Goal: Transaction & Acquisition: Purchase product/service

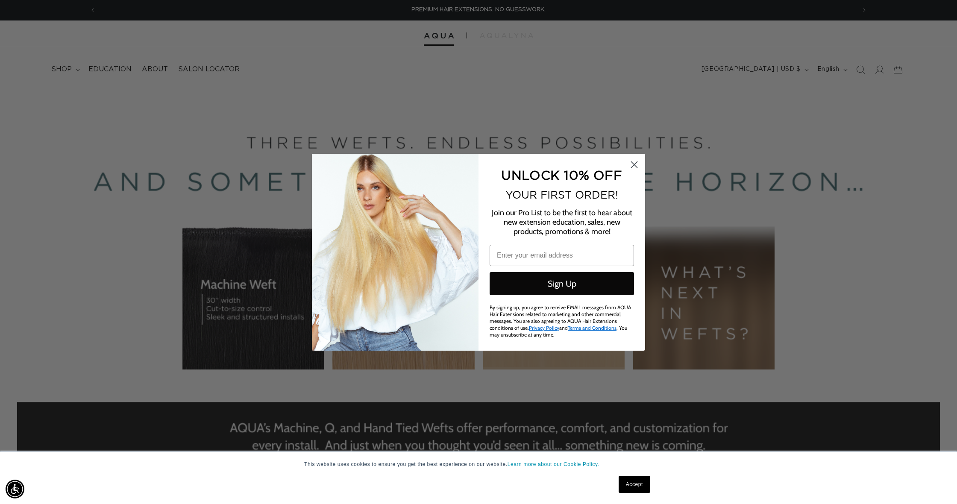
click at [633, 170] on circle "Close dialog" at bounding box center [634, 164] width 14 height 14
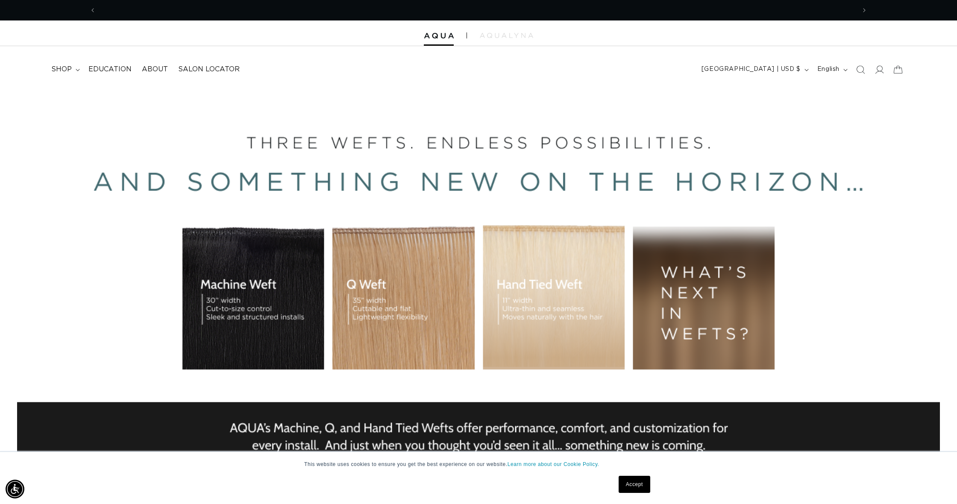
scroll to position [0, 760]
click at [531, 300] on div "BUILT FOR  PERFORMANCE. TRUSTED BY PROFESSIONALS. Premium hair extensions desig…" at bounding box center [478, 280] width 957 height 385
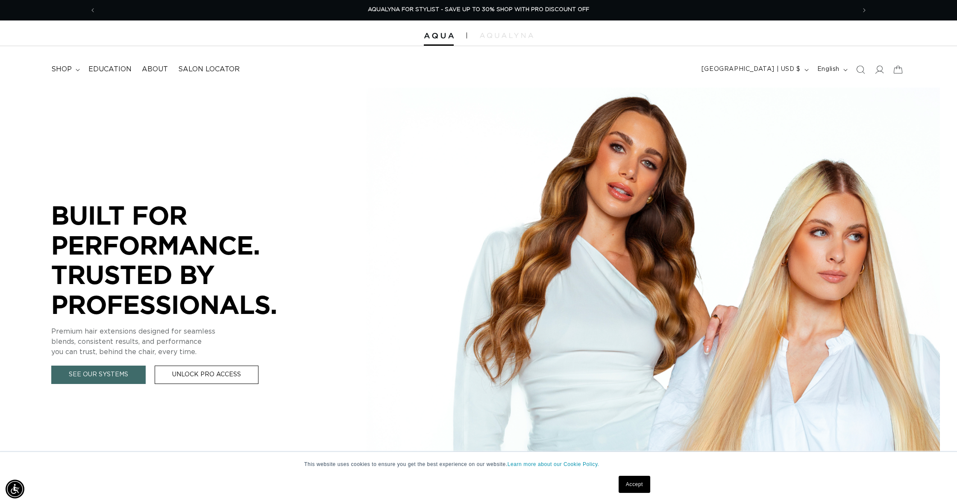
scroll to position [6, 0]
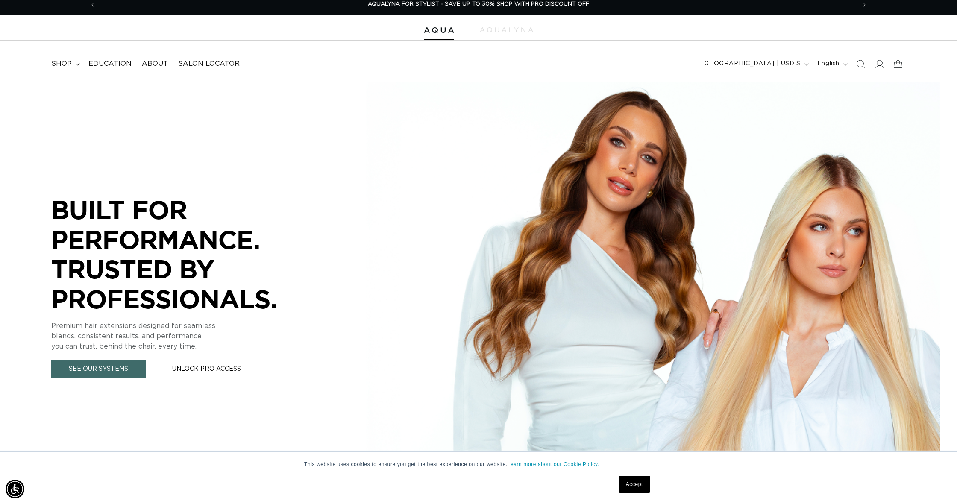
click at [68, 62] on span "shop" at bounding box center [61, 63] width 21 height 9
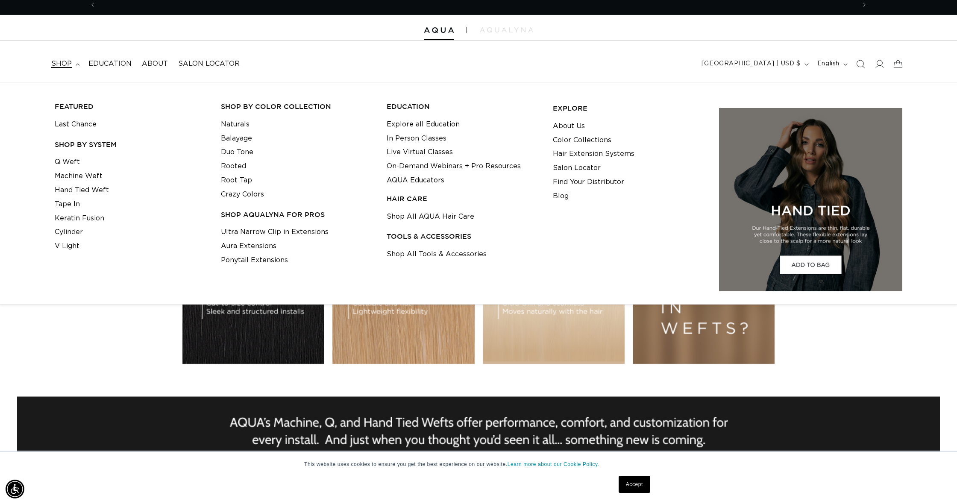
scroll to position [0, 760]
click at [244, 122] on link "Naturals" at bounding box center [235, 125] width 29 height 14
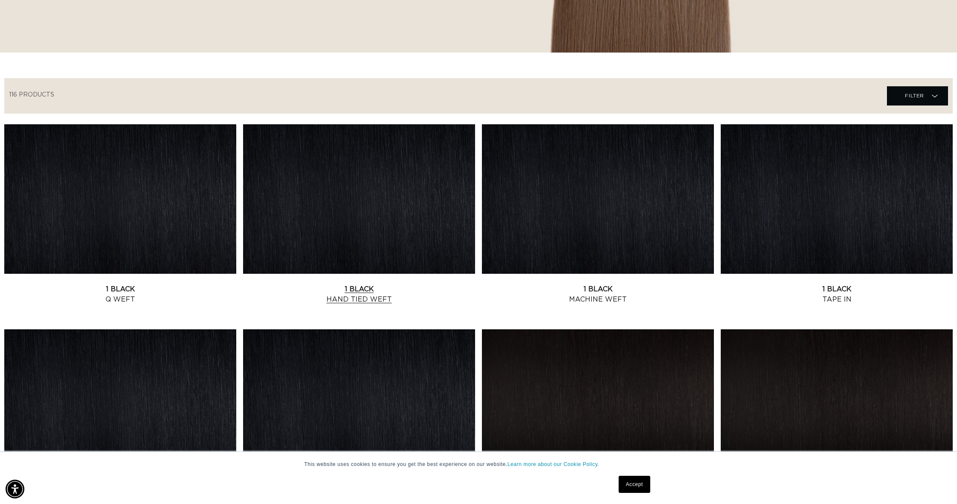
scroll to position [231, 0]
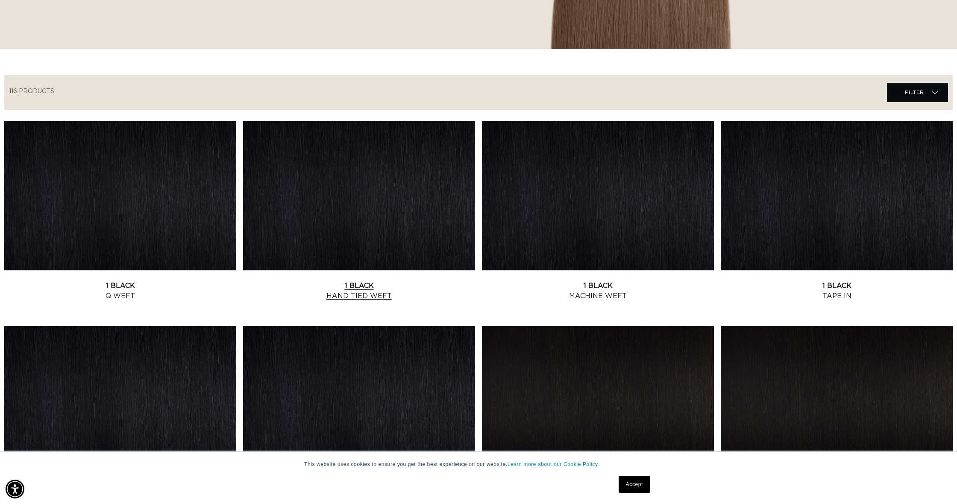
click at [367, 281] on link "1 Black Hand Tied Weft" at bounding box center [359, 291] width 232 height 21
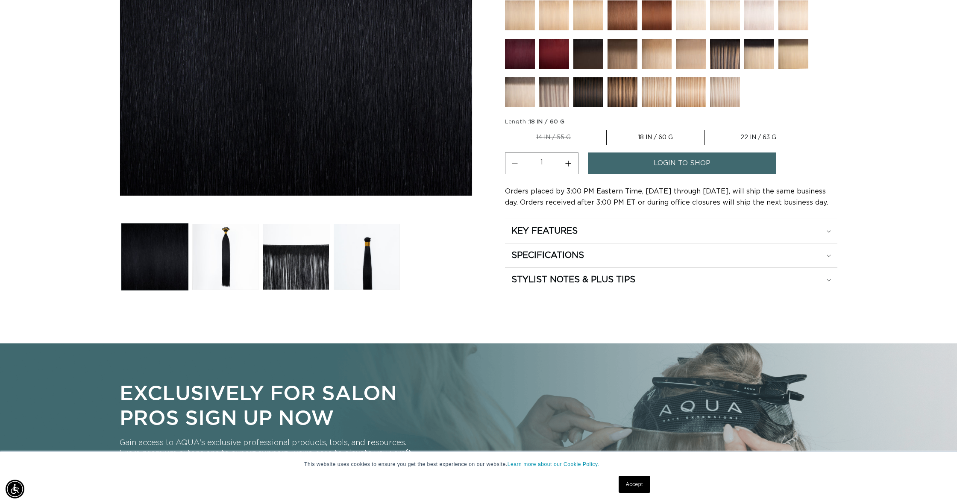
scroll to position [0, 760]
click at [634, 282] on h2 "STYLIST NOTES & PLUS TIPS" at bounding box center [574, 279] width 124 height 11
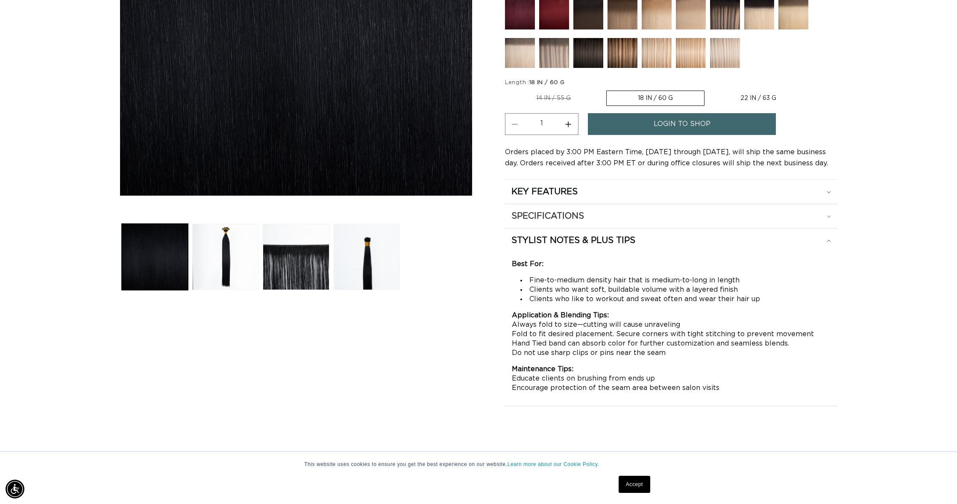
click at [667, 215] on div "SPECIFICATIONS" at bounding box center [672, 216] width 320 height 11
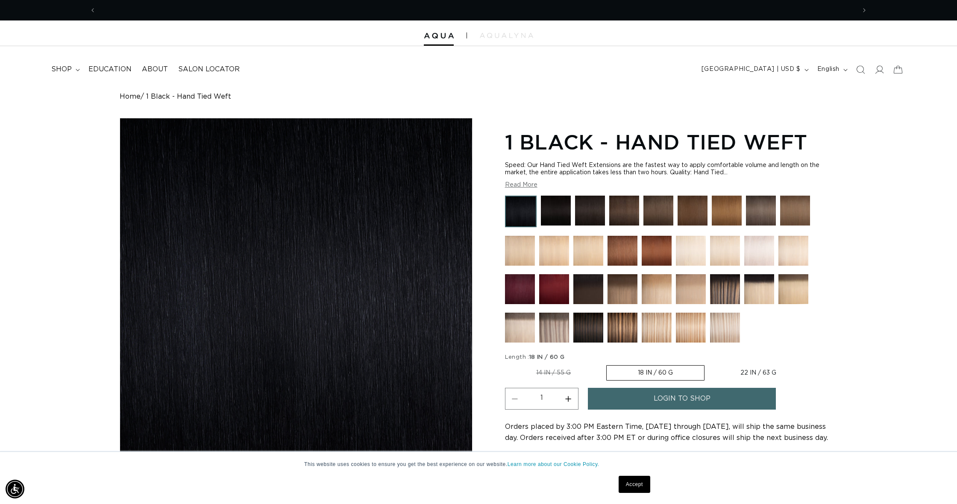
scroll to position [0, 0]
click at [531, 184] on button "Read More" at bounding box center [521, 185] width 32 height 7
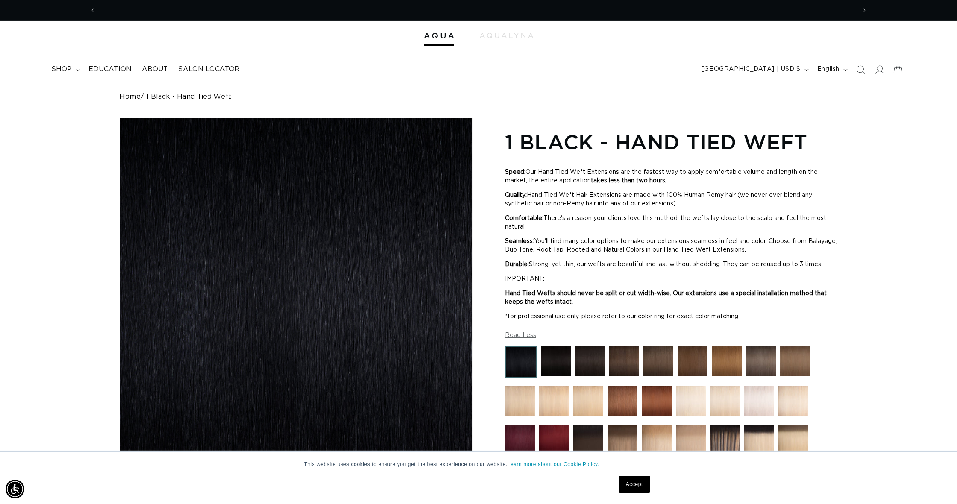
scroll to position [0, 1520]
click at [878, 71] on icon at bounding box center [879, 69] width 9 height 9
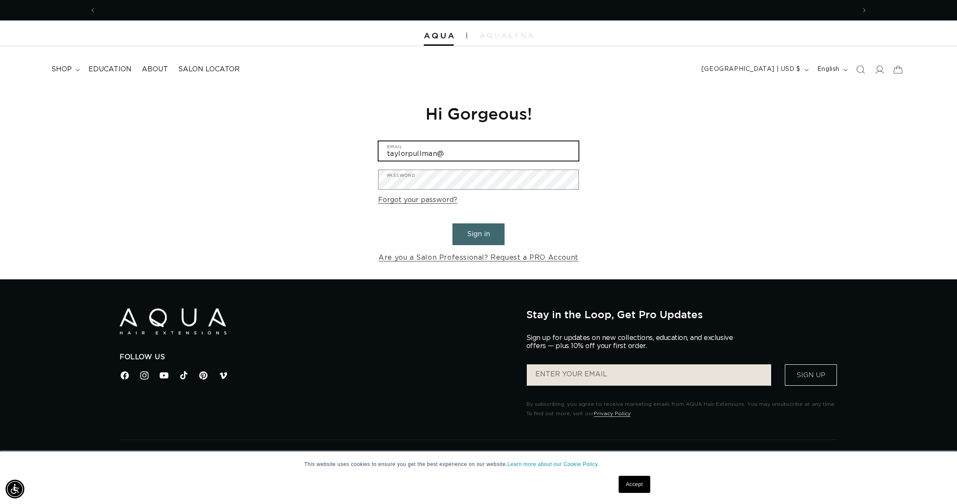
scroll to position [0, 1520]
type input "taylorpullman@yahoo.com"
click at [479, 233] on button "Sign in" at bounding box center [479, 235] width 52 height 22
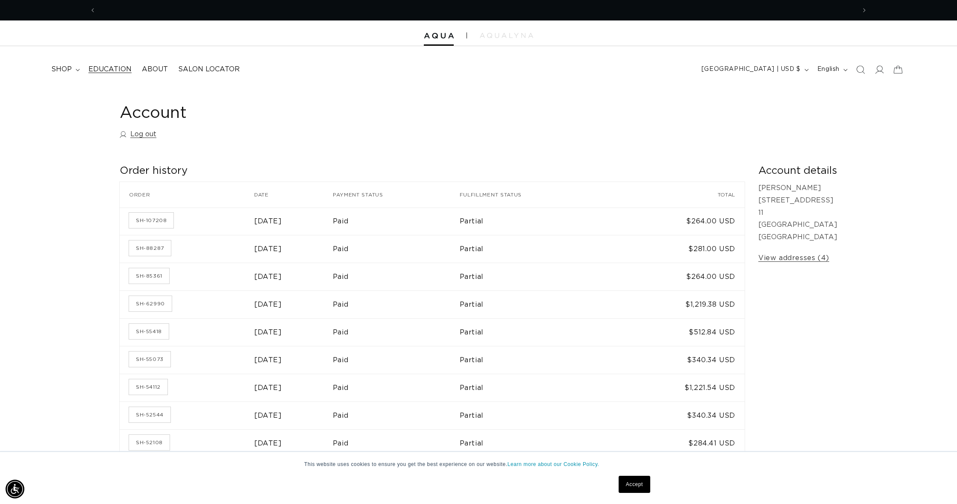
scroll to position [0, 1520]
click at [80, 67] on summary "shop" at bounding box center [64, 69] width 37 height 19
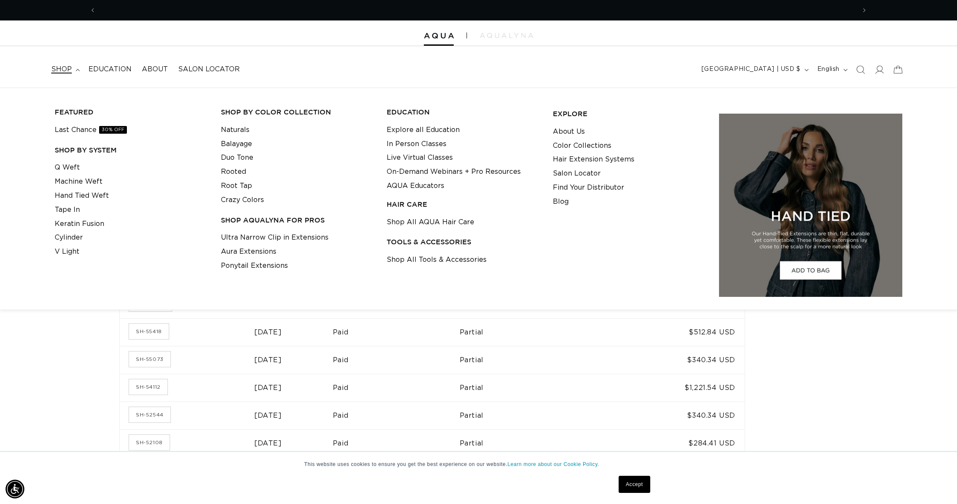
scroll to position [0, 0]
click at [101, 193] on link "Hand Tied Weft" at bounding box center [82, 196] width 54 height 14
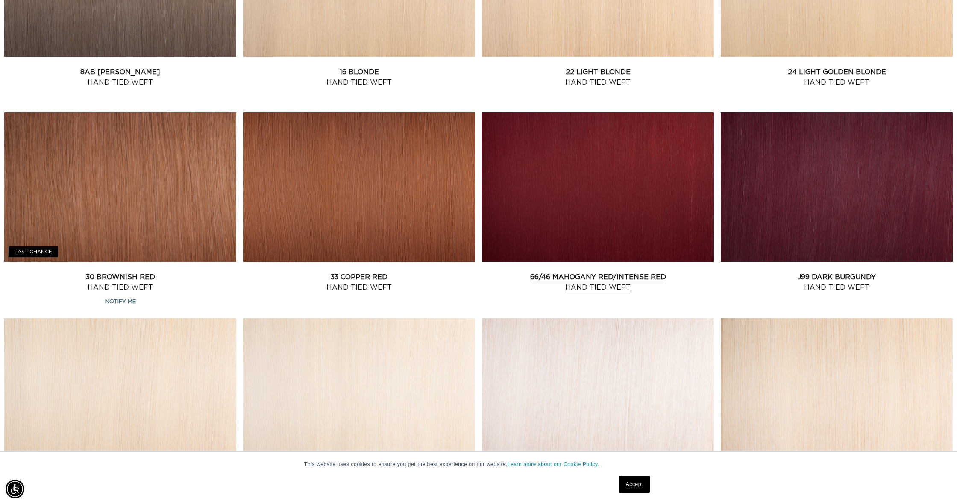
scroll to position [850, 0]
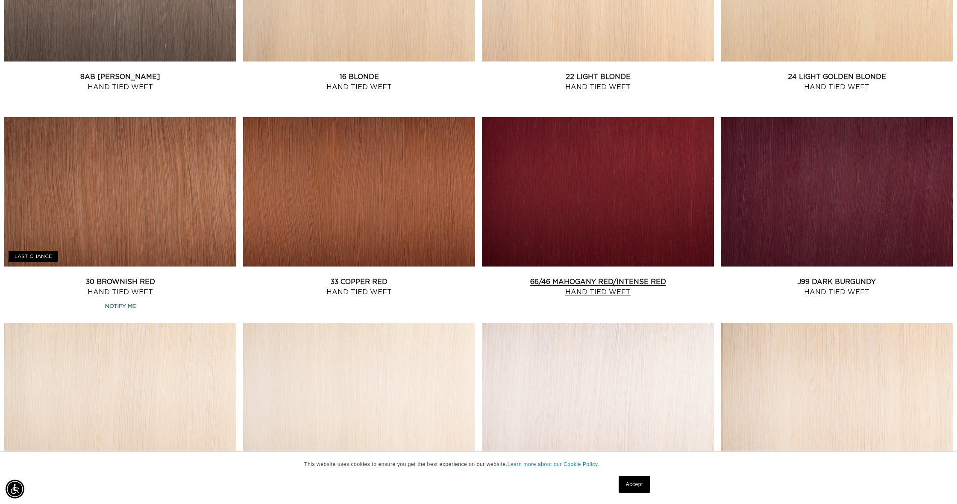
click at [579, 277] on link "66/46 Mahogany Red/Intense Red Hand Tied Weft" at bounding box center [598, 287] width 232 height 21
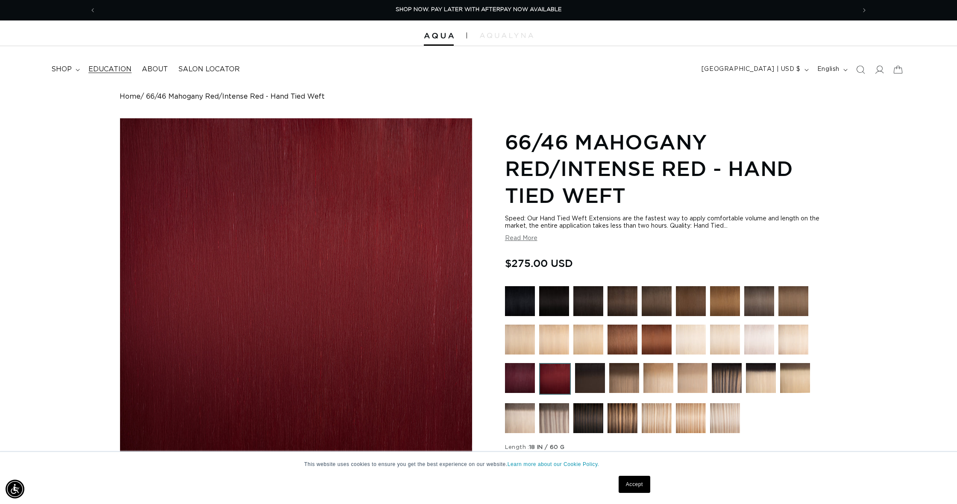
click at [124, 67] on span "Education" at bounding box center [109, 69] width 43 height 9
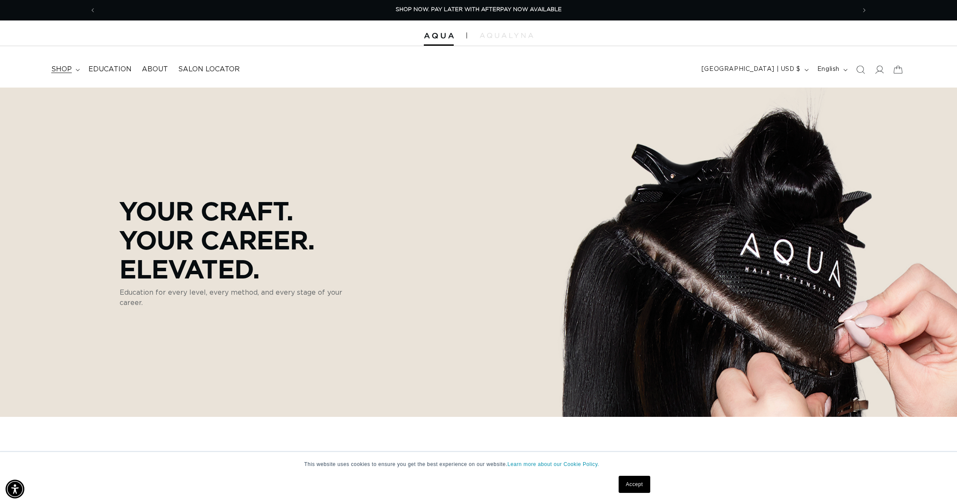
click at [58, 65] on span "shop" at bounding box center [61, 69] width 21 height 9
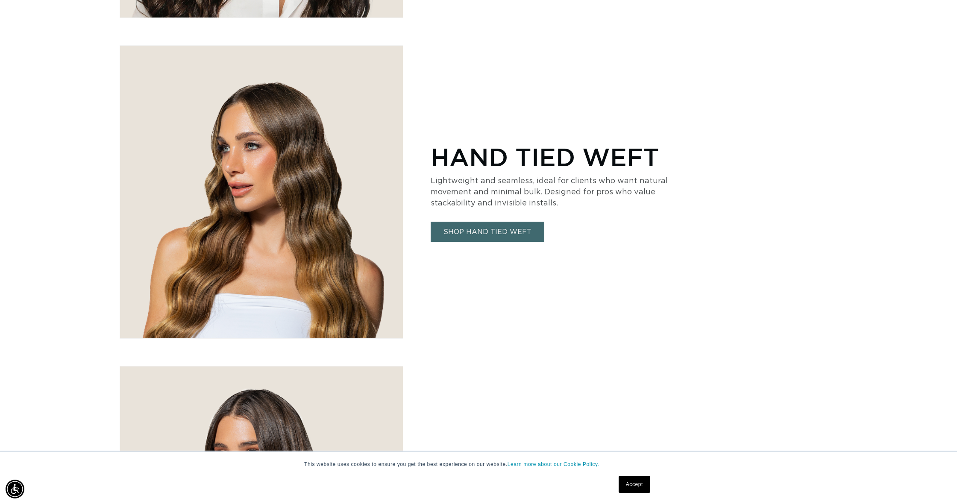
scroll to position [1195, 0]
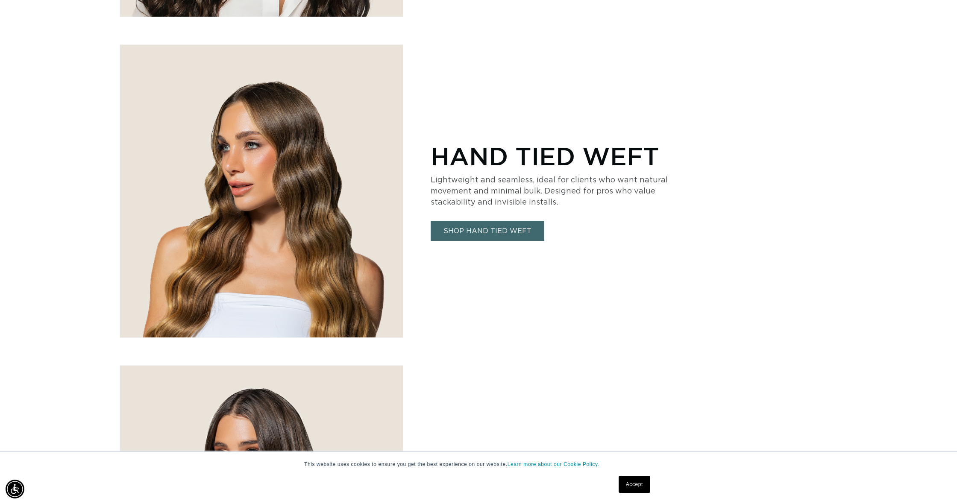
click at [486, 230] on link "SHOP HAND TIED WEFT" at bounding box center [488, 231] width 114 height 20
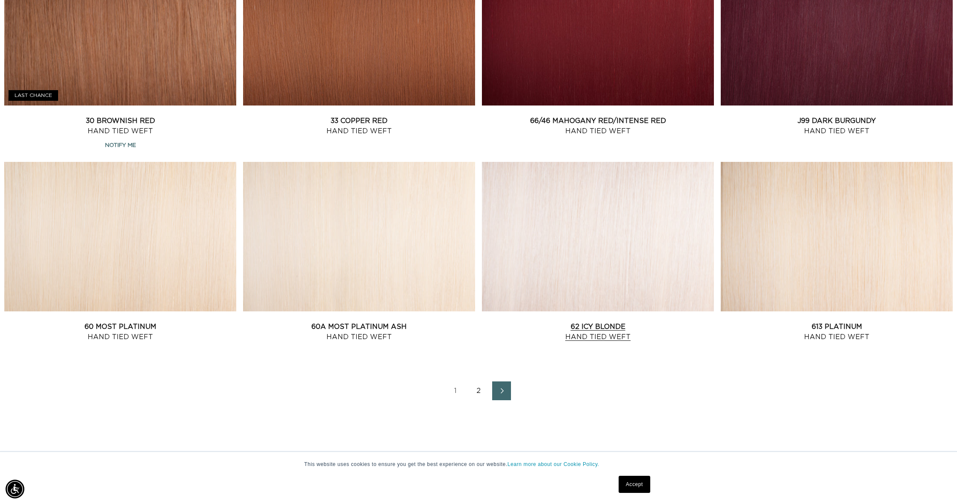
scroll to position [1003, 0]
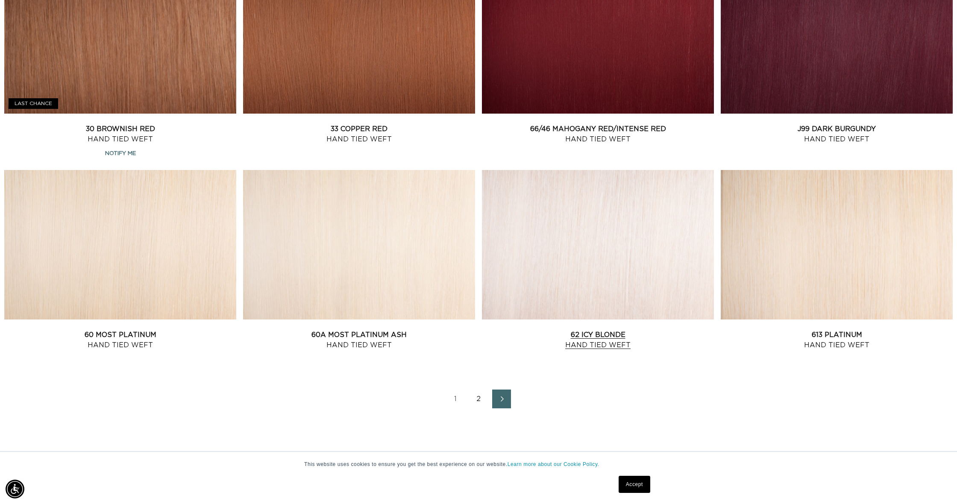
click at [591, 330] on link "62 Icy Blonde Hand Tied Weft" at bounding box center [598, 340] width 232 height 21
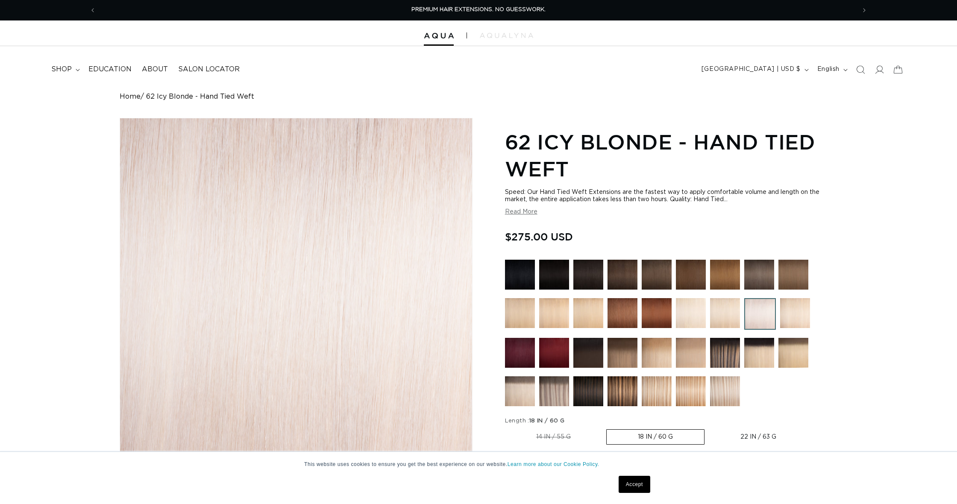
click at [523, 215] on button "Read More" at bounding box center [521, 212] width 32 height 7
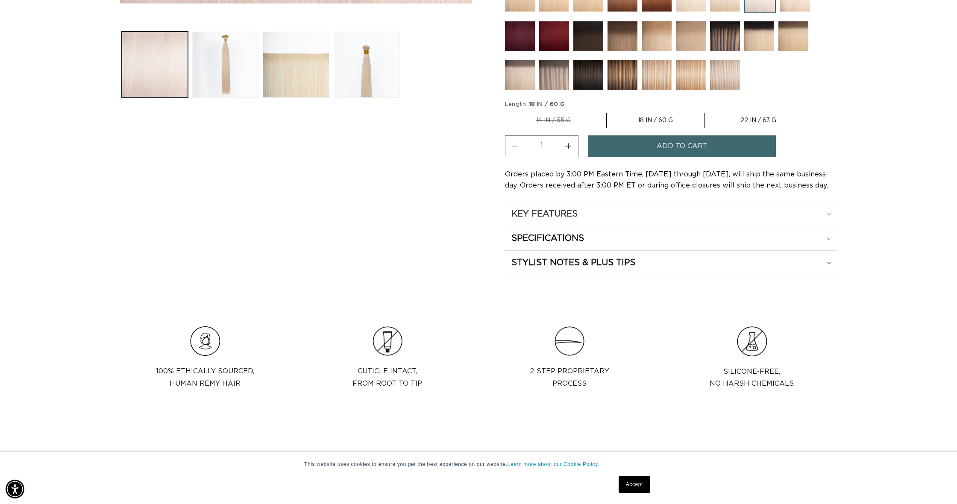
scroll to position [462, 0]
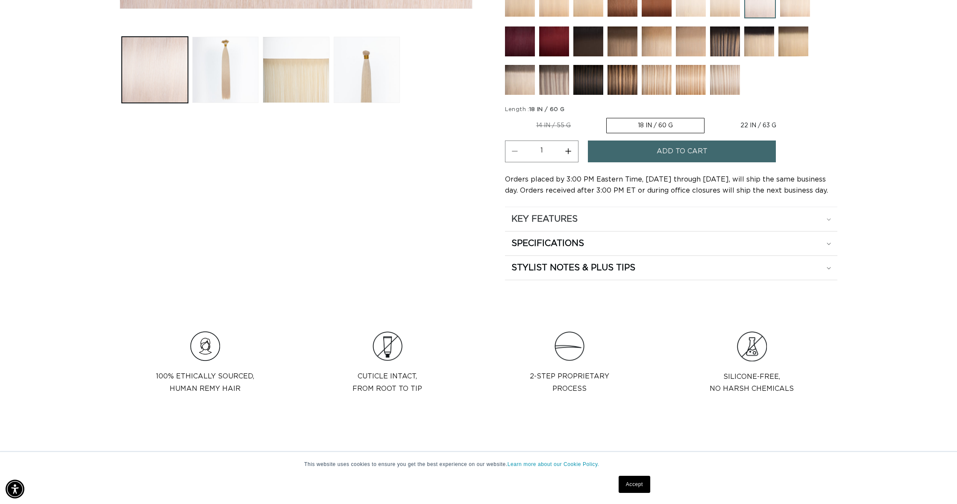
click at [587, 225] on summary "KEY FEATURES" at bounding box center [671, 219] width 333 height 24
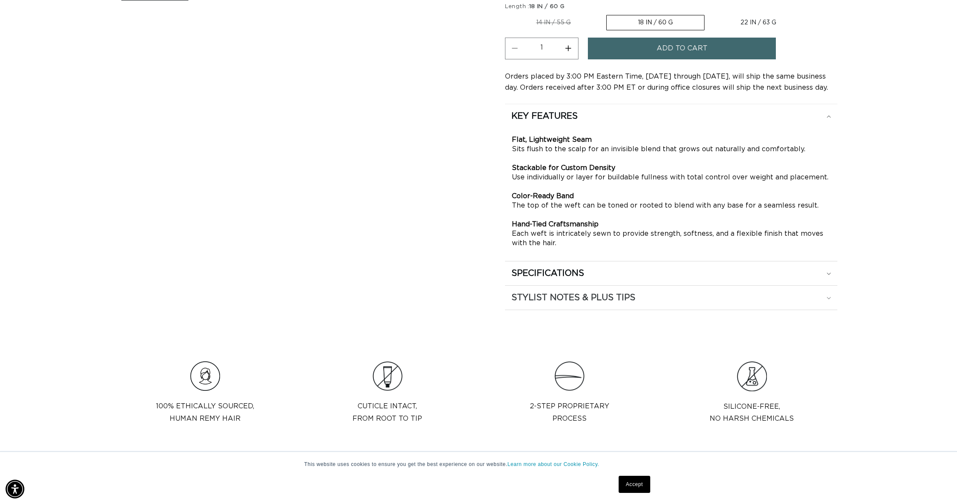
scroll to position [576, 0]
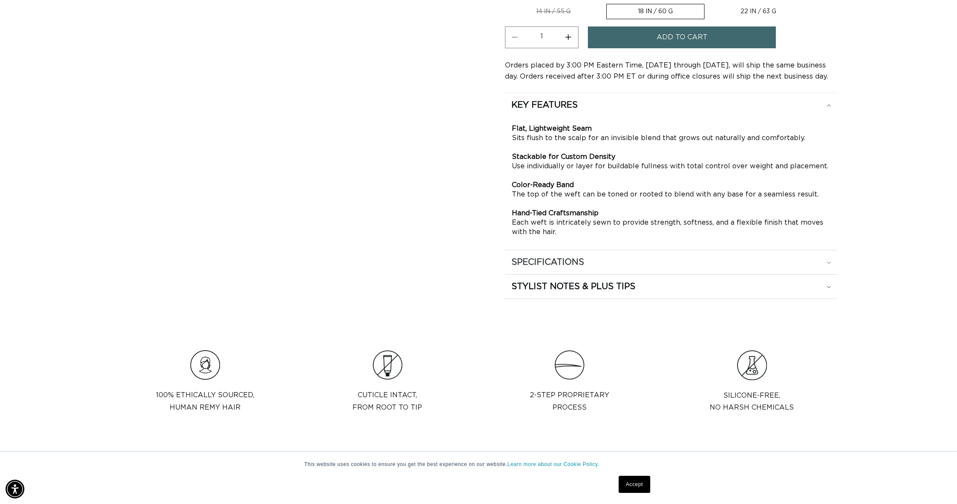
click at [573, 267] on h2 "SPECIFICATIONS" at bounding box center [548, 262] width 73 height 11
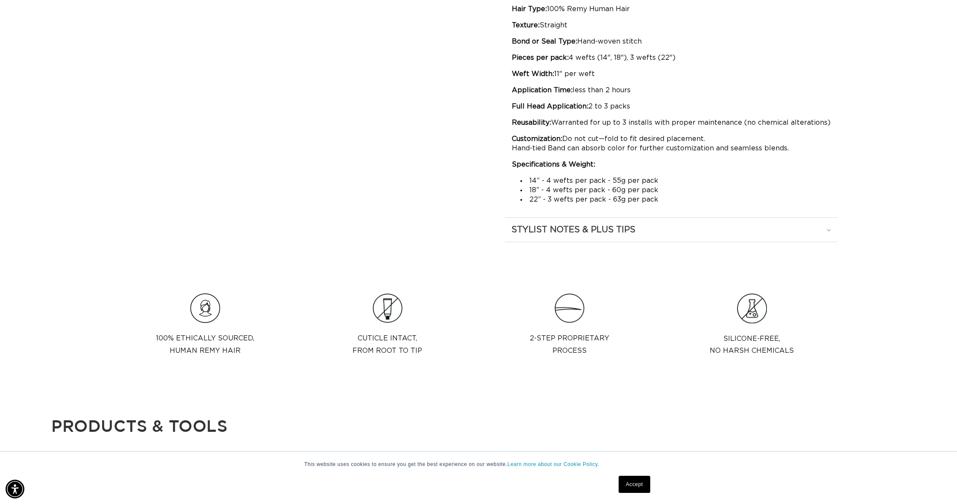
scroll to position [721, 0]
click at [584, 233] on h2 "STYLIST NOTES & PLUS TIPS" at bounding box center [574, 229] width 124 height 11
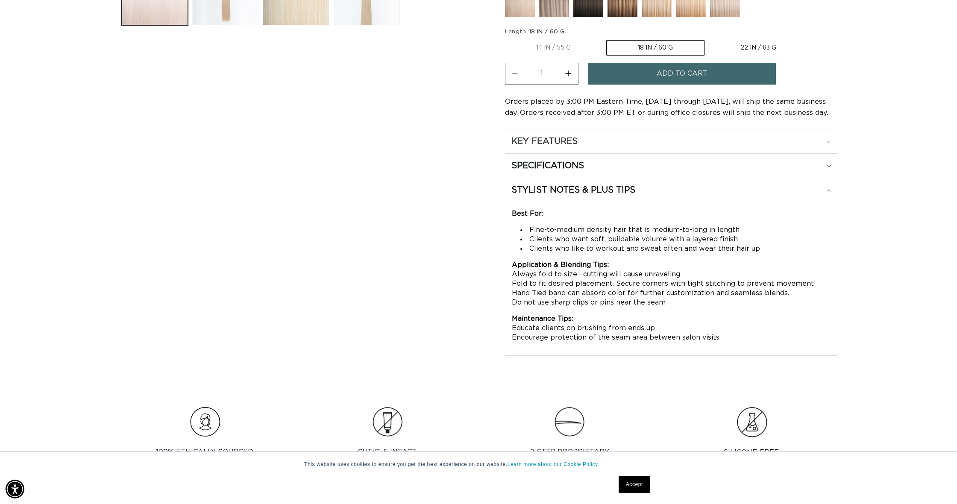
scroll to position [535, 0]
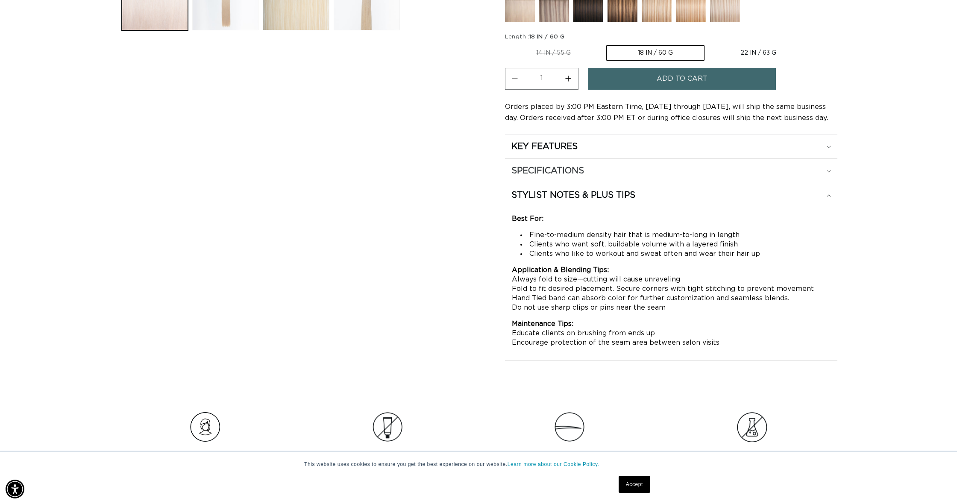
click at [619, 175] on div "SPECIFICATIONS" at bounding box center [672, 170] width 320 height 11
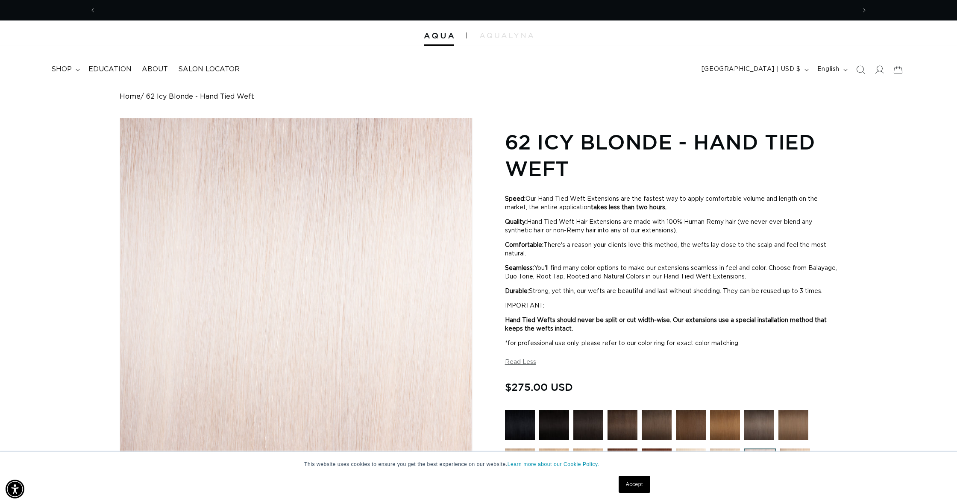
scroll to position [0, 760]
